Goal: Task Accomplishment & Management: Manage account settings

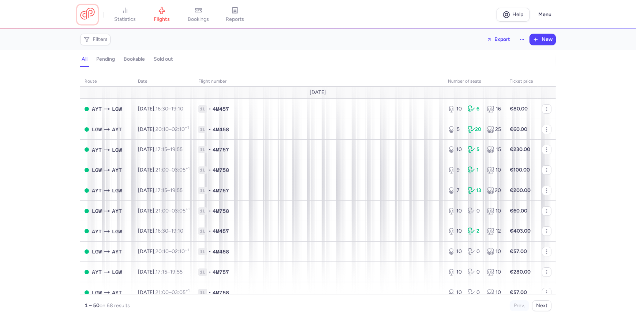
click at [92, 21] on link at bounding box center [87, 15] width 15 height 14
click at [168, 15] on link "flights" at bounding box center [161, 15] width 37 height 16
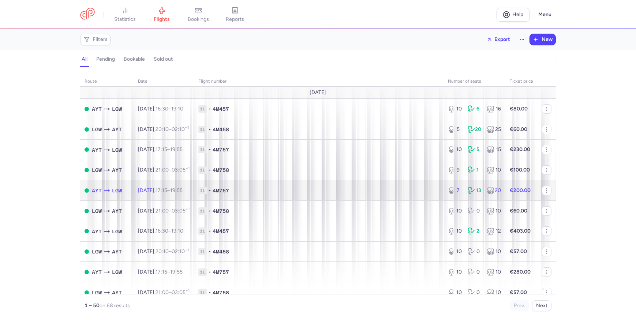
click at [516, 193] on strong "€200.00" at bounding box center [519, 190] width 21 height 6
click at [385, 192] on span "1L • 4M757" at bounding box center [318, 190] width 241 height 7
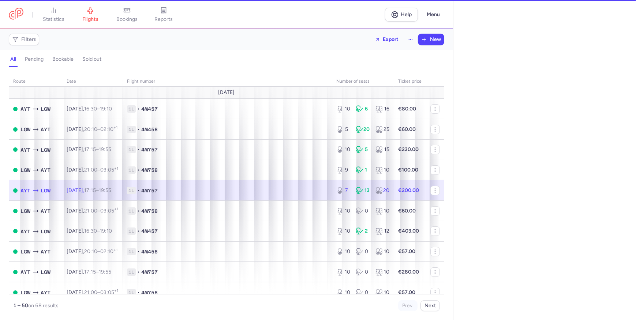
select select "hours"
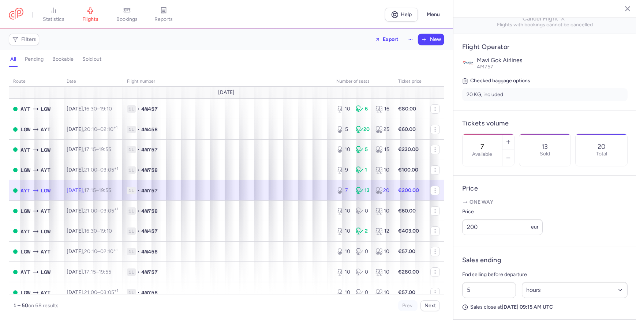
scroll to position [133, 0]
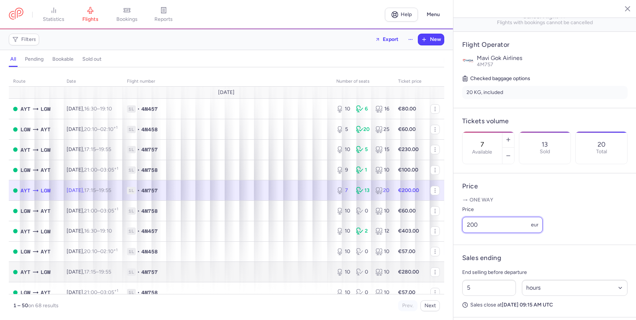
drag, startPoint x: 497, startPoint y: 233, endPoint x: 314, endPoint y: 274, distance: 187.6
click at [314, 274] on div "statistics flights bookings reports Help Menu Filters Export New all pending bo…" at bounding box center [318, 160] width 636 height 320
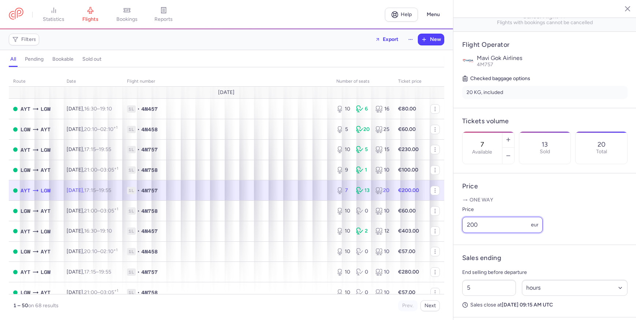
scroll to position [317, 0]
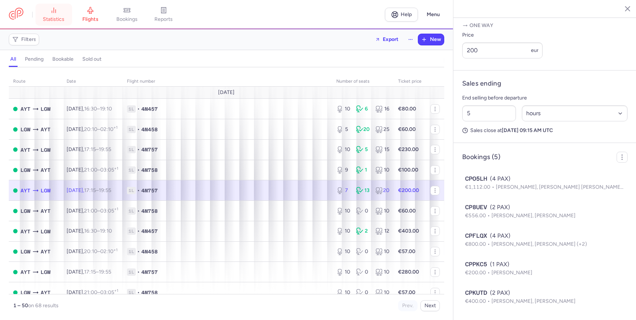
click at [62, 11] on link "statistics" at bounding box center [53, 15] width 37 height 16
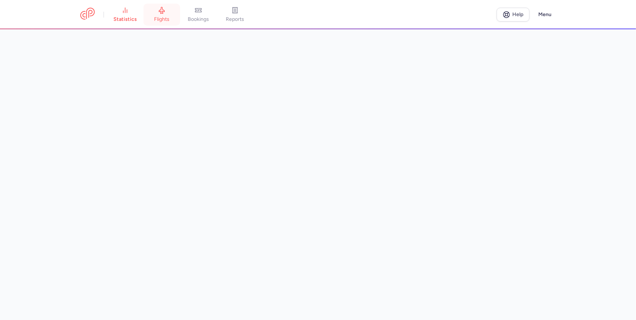
click at [151, 22] on link "flights" at bounding box center [161, 15] width 37 height 16
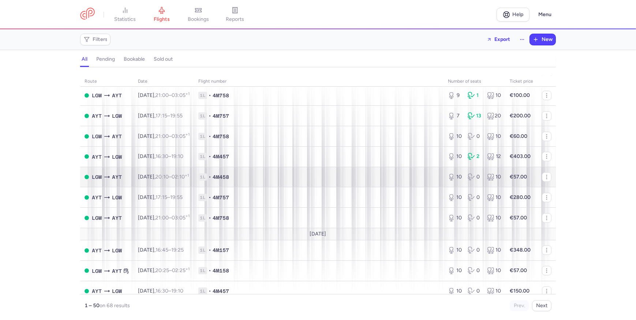
scroll to position [99, 0]
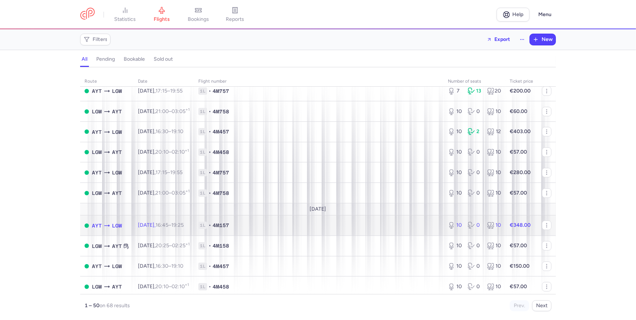
click at [412, 233] on td "1L • 4M157" at bounding box center [318, 225] width 249 height 20
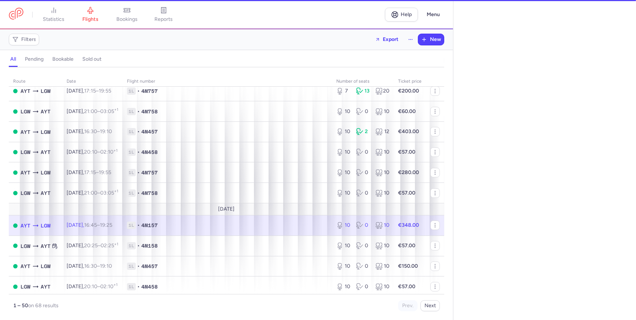
select select "days"
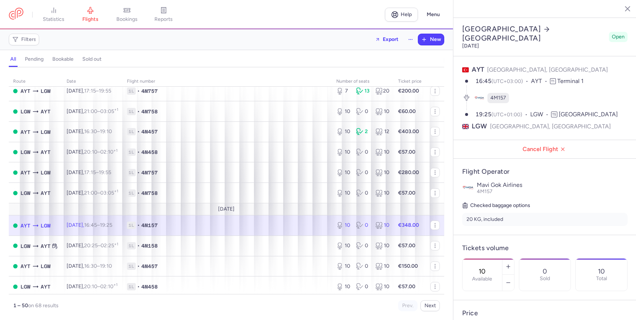
scroll to position [99, 0]
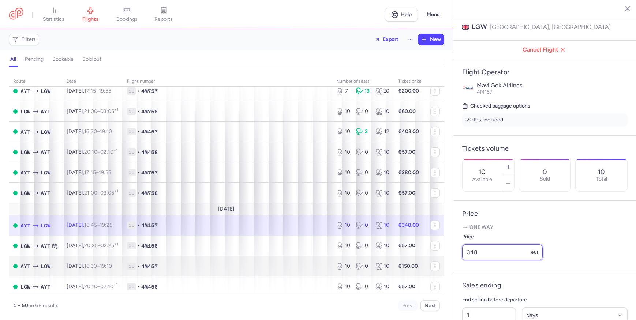
drag, startPoint x: 506, startPoint y: 260, endPoint x: 222, endPoint y: 271, distance: 284.0
click at [245, 271] on div "statistics flights bookings reports Help Menu Filters Export New all pending bo…" at bounding box center [318, 160] width 636 height 320
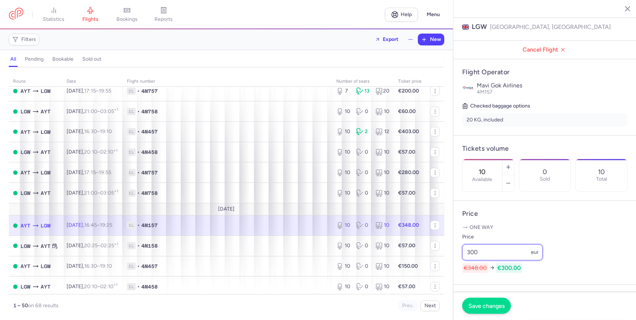
type input "300"
click at [477, 301] on button "Save changes" at bounding box center [486, 306] width 49 height 16
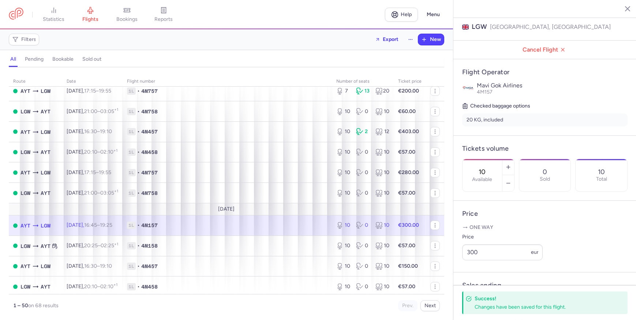
click at [618, 10] on button "button" at bounding box center [621, 8] width 11 height 11
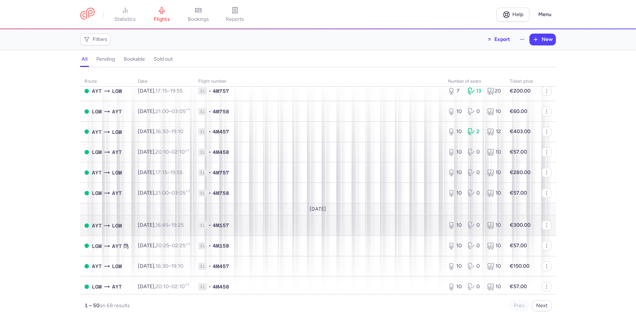
scroll to position [133, 0]
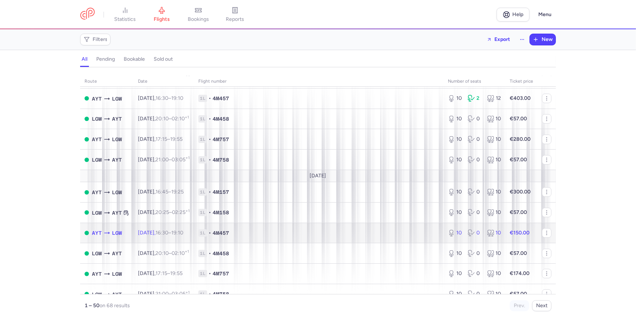
click at [371, 234] on span "1L • 4M457" at bounding box center [318, 232] width 241 height 7
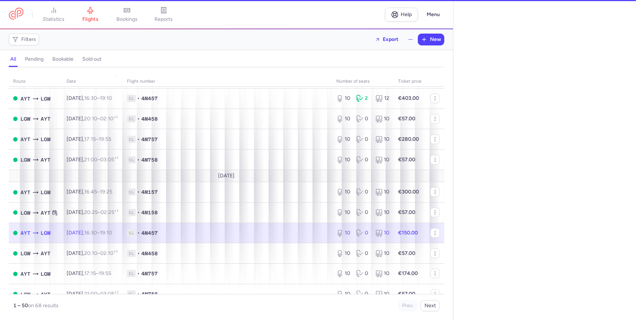
select select "days"
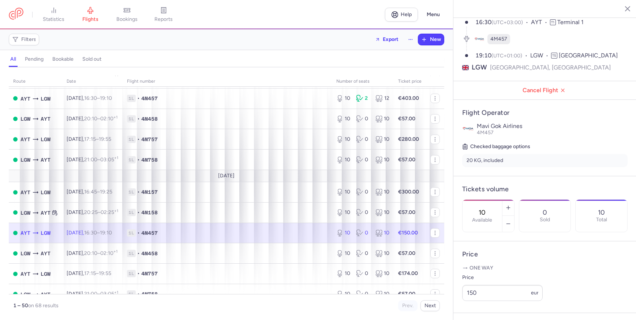
scroll to position [133, 0]
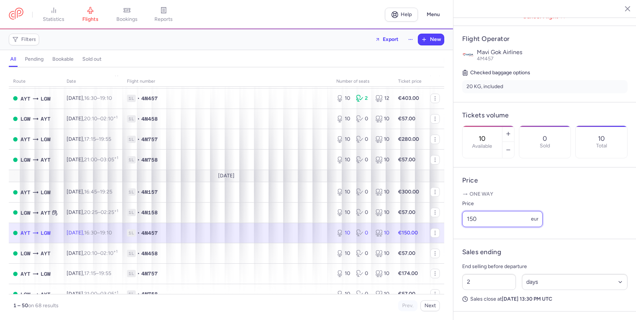
drag, startPoint x: 505, startPoint y: 233, endPoint x: 70, endPoint y: 236, distance: 434.9
click at [253, 236] on div "statistics flights bookings reports Help Menu Filters Export New all pending bo…" at bounding box center [318, 160] width 636 height 320
type input "9"
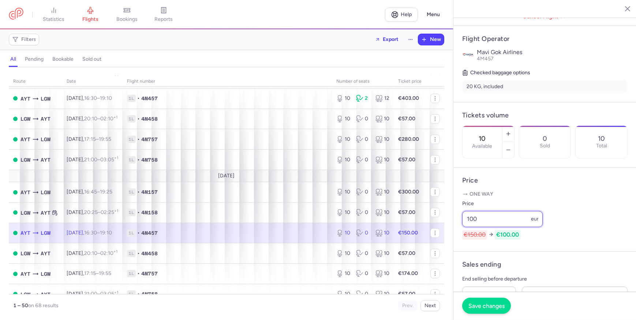
type input "100"
click at [485, 309] on span "Save changes" at bounding box center [486, 305] width 36 height 7
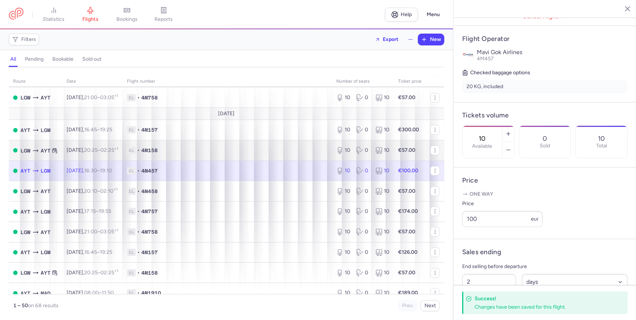
scroll to position [199, 0]
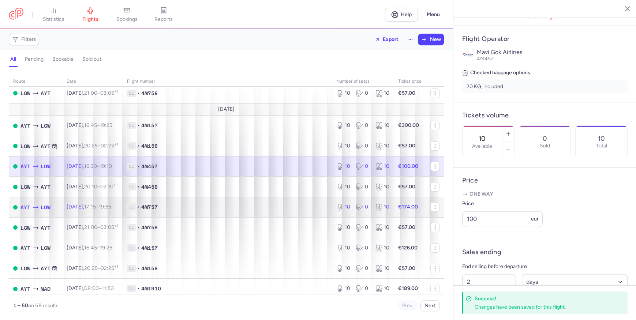
click at [265, 211] on span "1L • 4M757" at bounding box center [227, 206] width 200 height 7
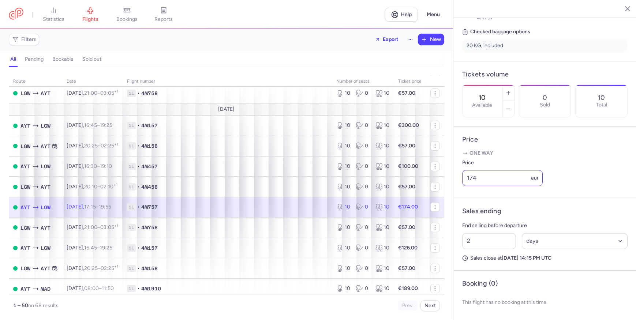
scroll to position [183, 0]
click at [63, 15] on link "statistics" at bounding box center [53, 15] width 37 height 16
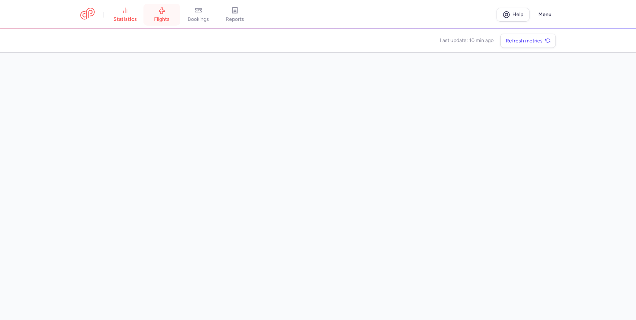
click at [163, 15] on link "flights" at bounding box center [161, 15] width 37 height 16
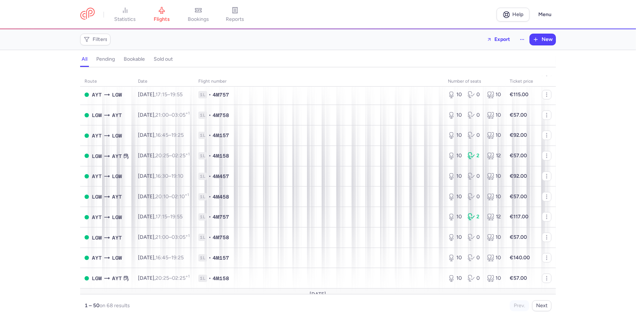
scroll to position [598, 0]
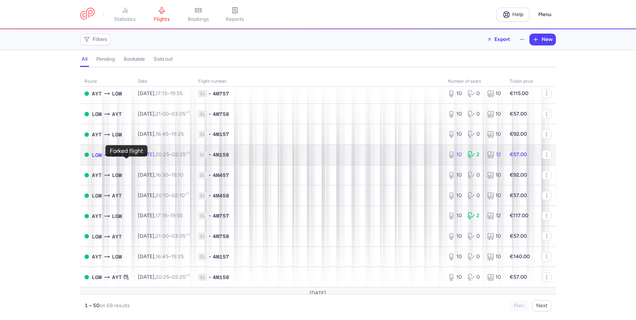
click at [128, 154] on icon at bounding box center [126, 154] width 4 height 0
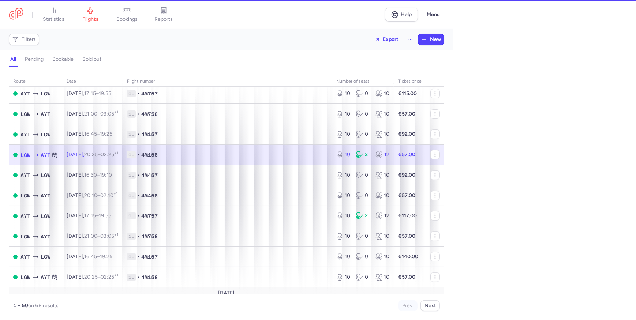
select select "days"
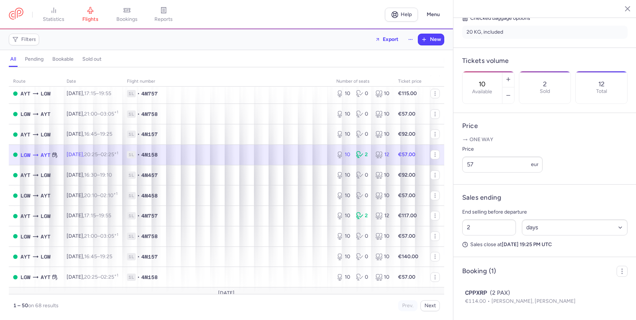
scroll to position [203, 0]
